Goal: Check status: Check status

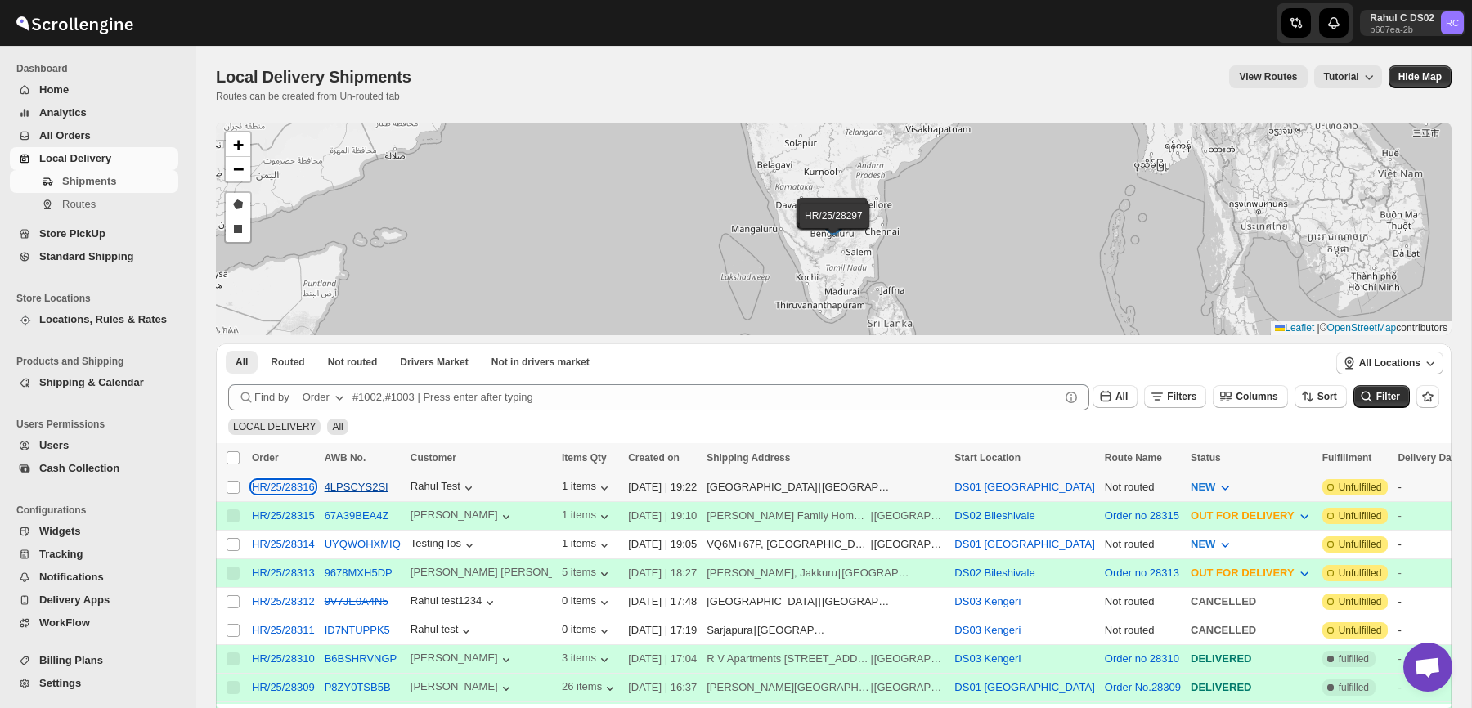
drag, startPoint x: 292, startPoint y: 486, endPoint x: 348, endPoint y: 490, distance: 56.5
click at [348, 490] on tr "Select shipment HR/25/28316 4LPSCYS2SI Rahul Test 1 items 10-Sep-25 | 19:22 abc…" at bounding box center [1118, 487] width 1805 height 29
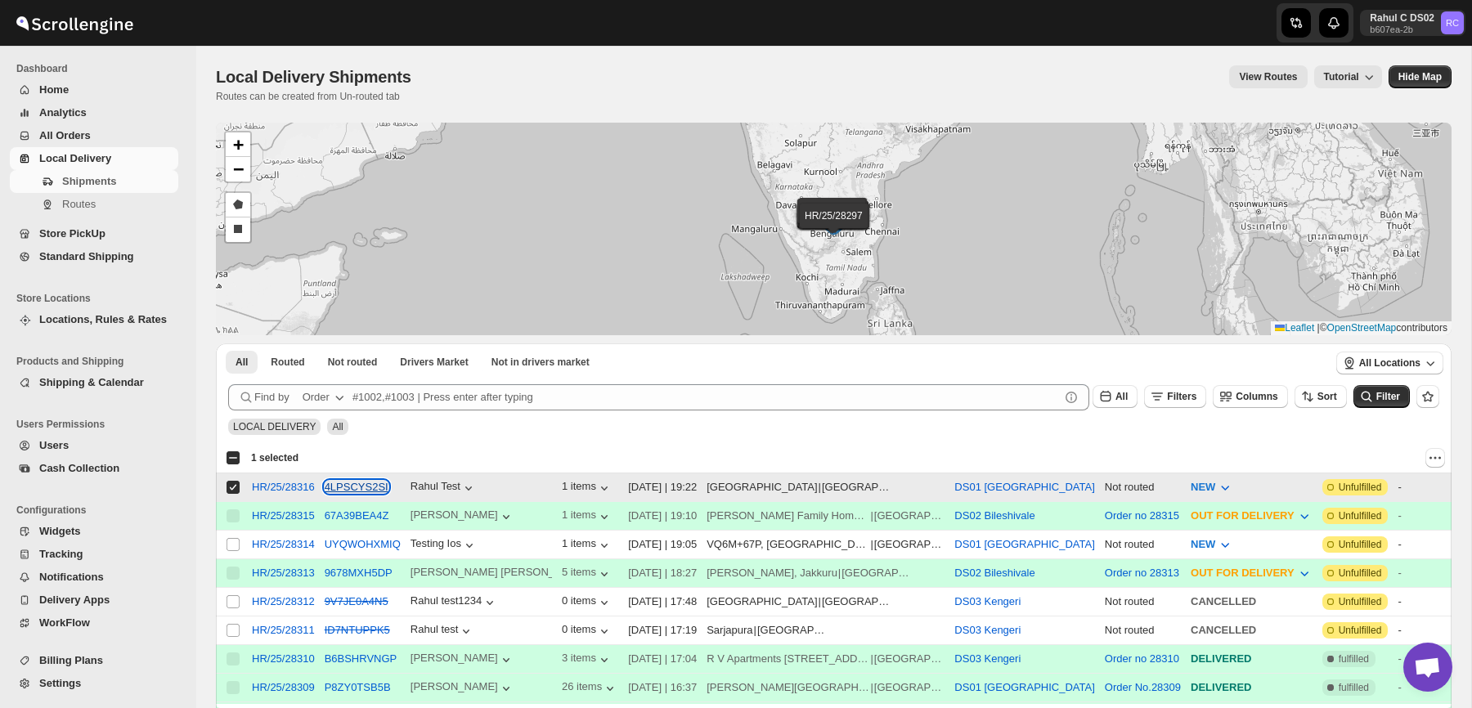
click at [348, 490] on button "4LPSCYS2SI" at bounding box center [357, 487] width 64 height 12
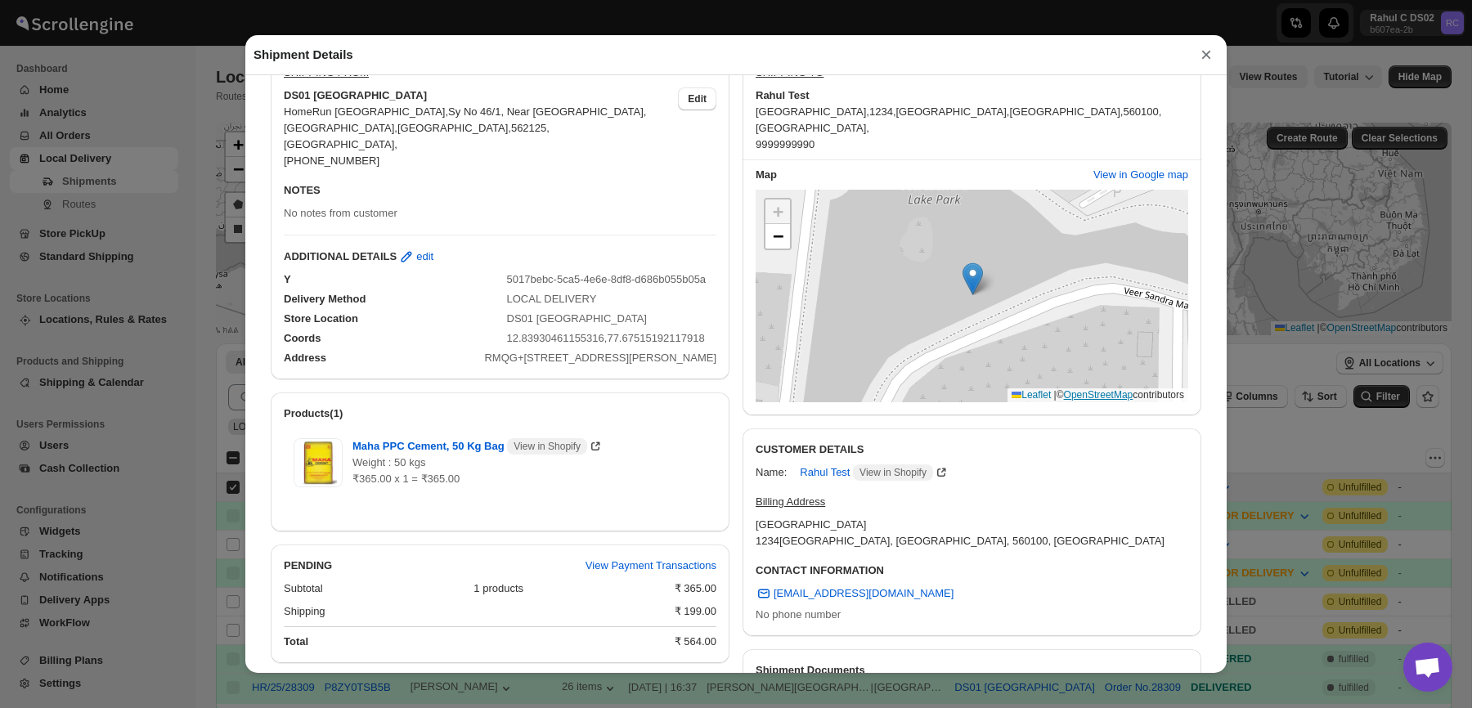
scroll to position [101, 0]
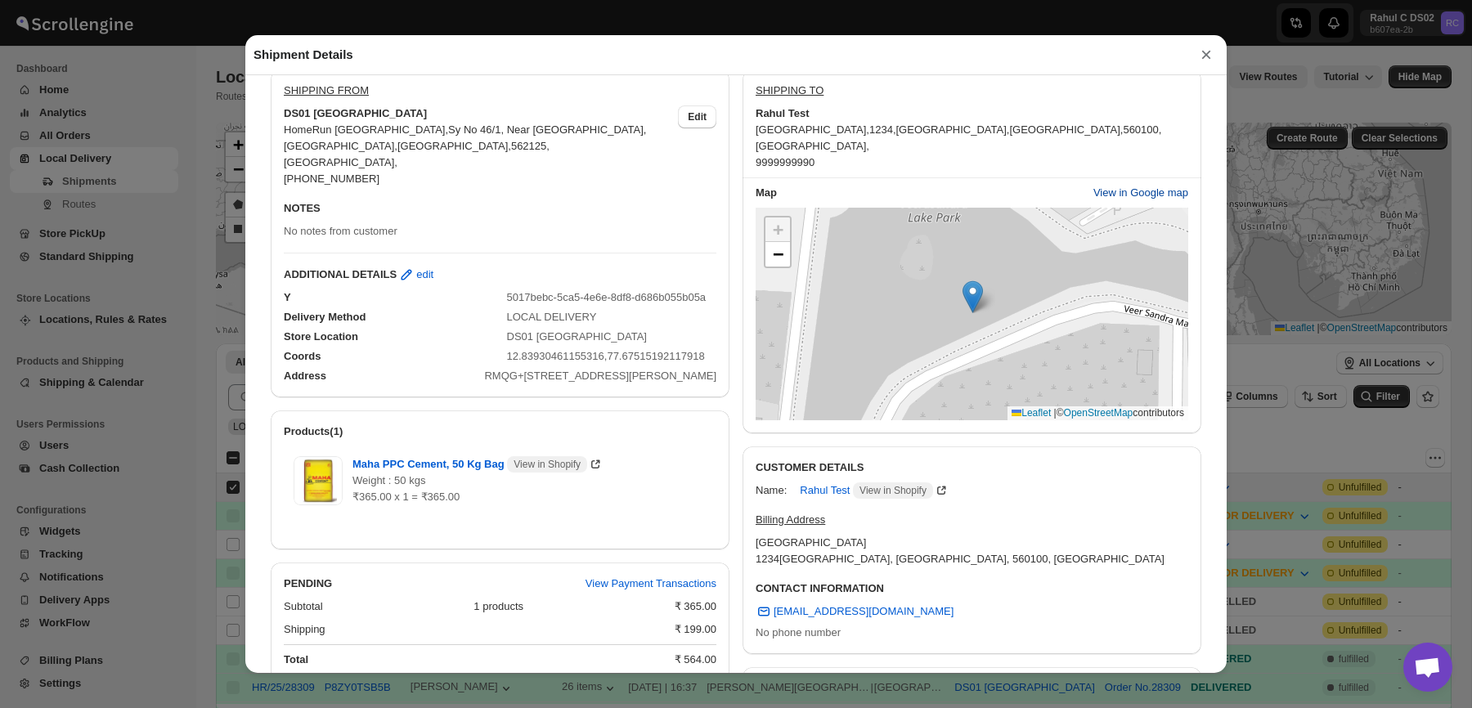
click at [1127, 199] on span "View in Google map" at bounding box center [1140, 193] width 95 height 16
click at [6, 132] on div "Shipment Details × HR/25/28316 Awb : 4LPSCYS2SI DATE 10-Sep-25 | 19:22 Info NEW…" at bounding box center [736, 354] width 1472 height 708
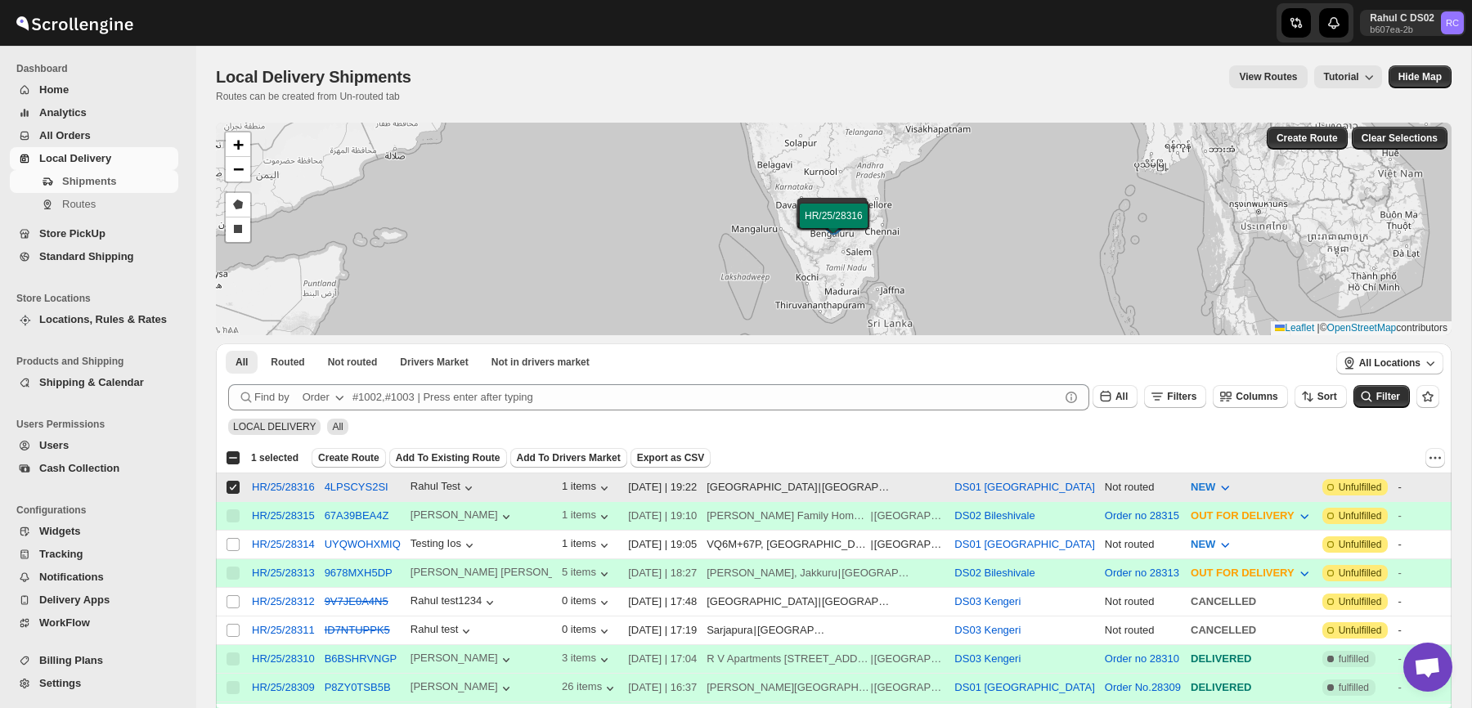
click at [228, 488] on input "Select shipment" at bounding box center [232, 487] width 13 height 13
checkbox input "false"
